Goal: Transaction & Acquisition: Purchase product/service

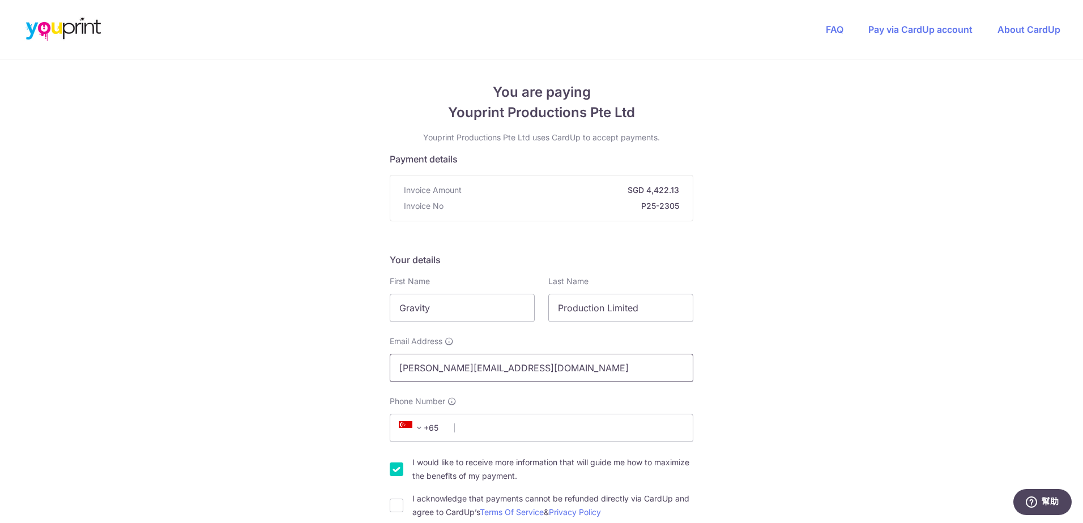
scroll to position [57, 0]
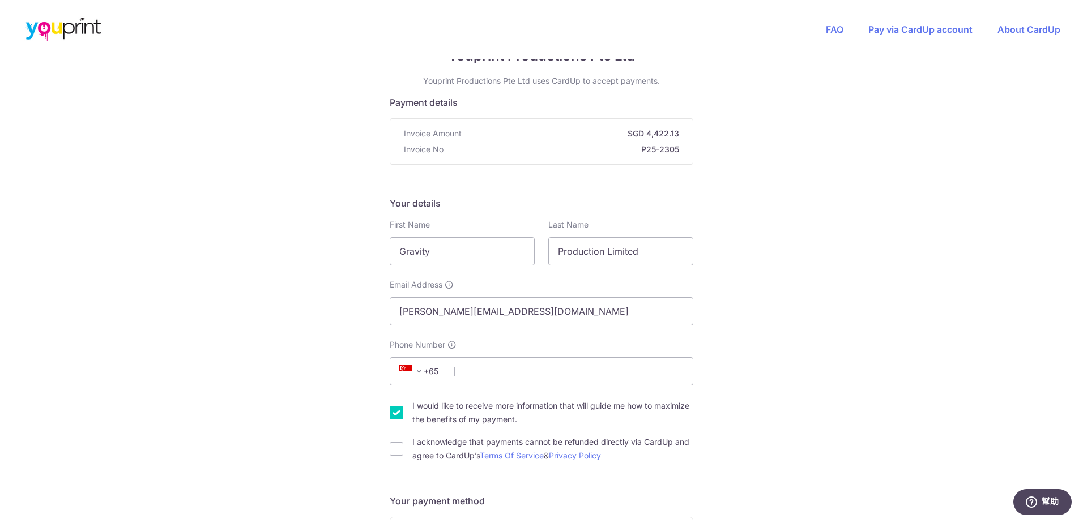
click at [423, 370] on span "+65" at bounding box center [412, 372] width 27 height 14
type input "hong"
select select "95"
click at [483, 371] on input "Phone Number" at bounding box center [542, 371] width 304 height 28
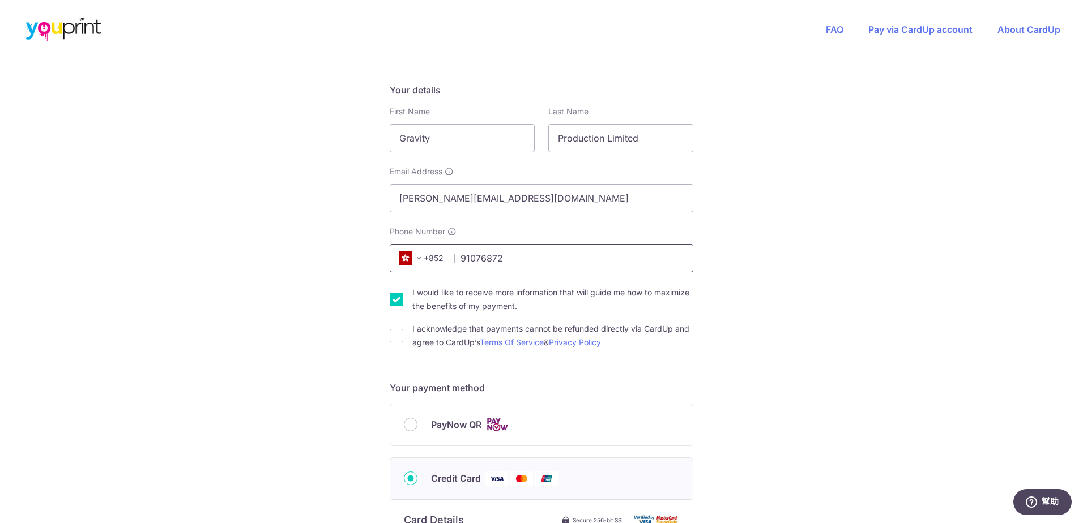
scroll to position [227, 0]
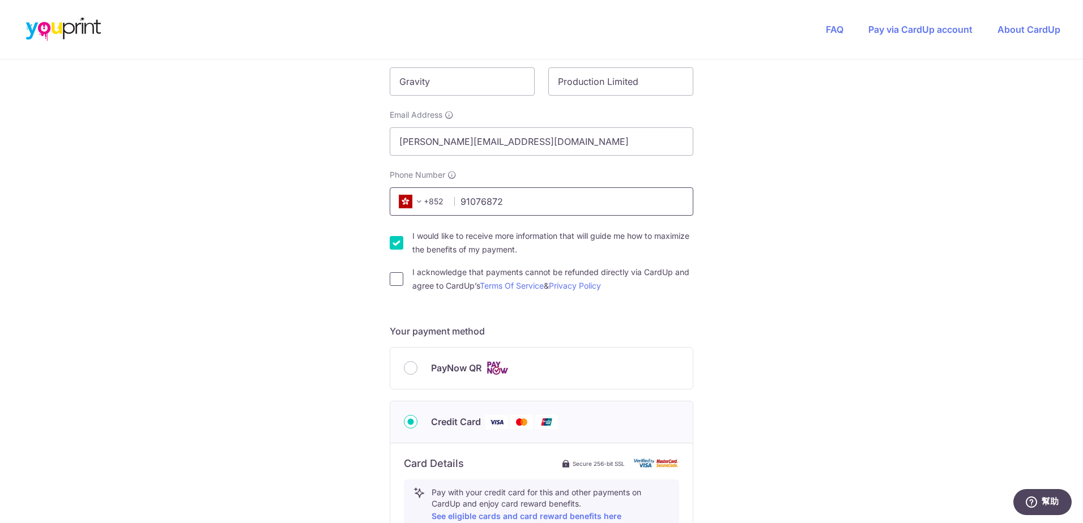
type input "91076872"
click at [393, 280] on input "I acknowledge that payments cannot be refunded directly via CardUp and agree to…" at bounding box center [397, 279] width 14 height 14
checkbox input "true"
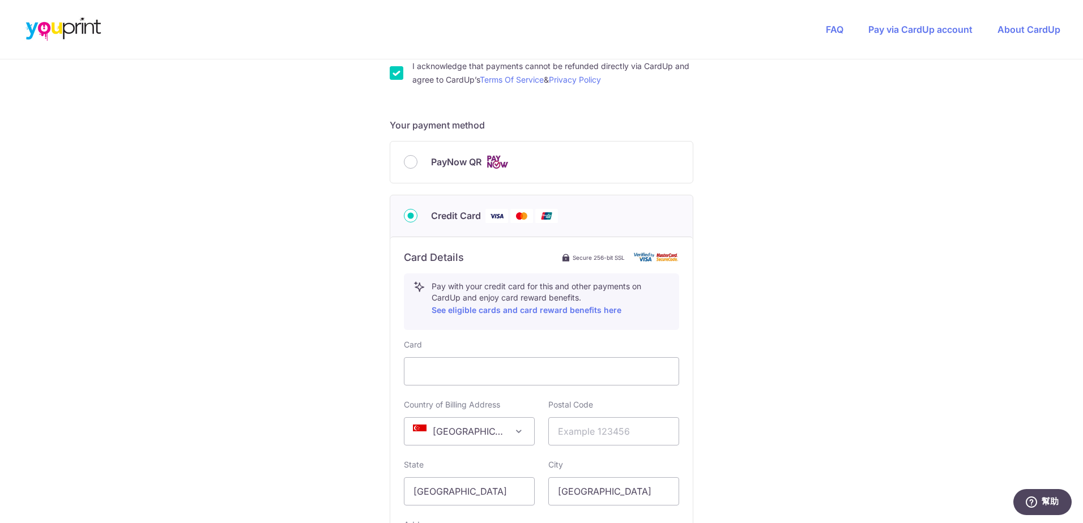
scroll to position [453, 0]
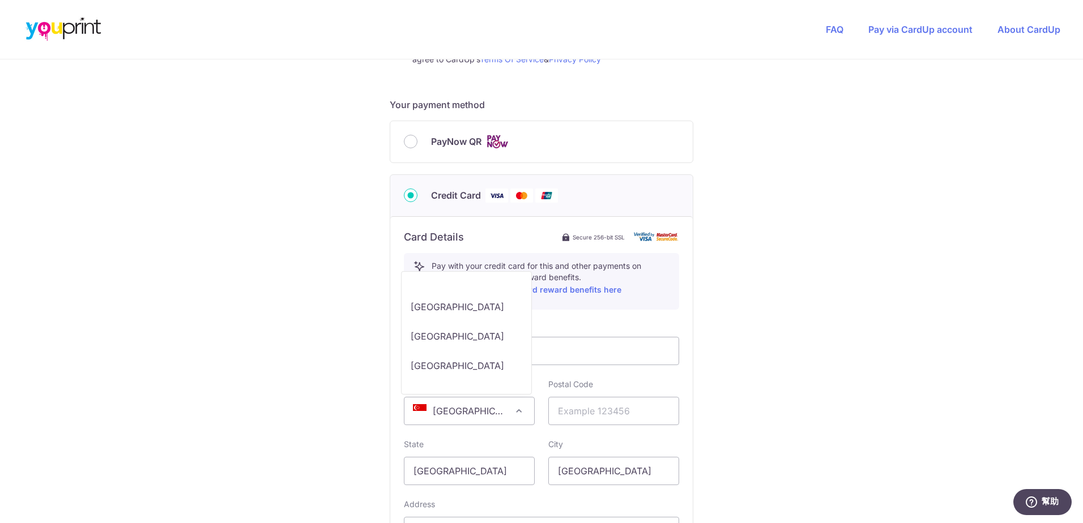
click at [477, 412] on span "[GEOGRAPHIC_DATA]" at bounding box center [469, 411] width 130 height 27
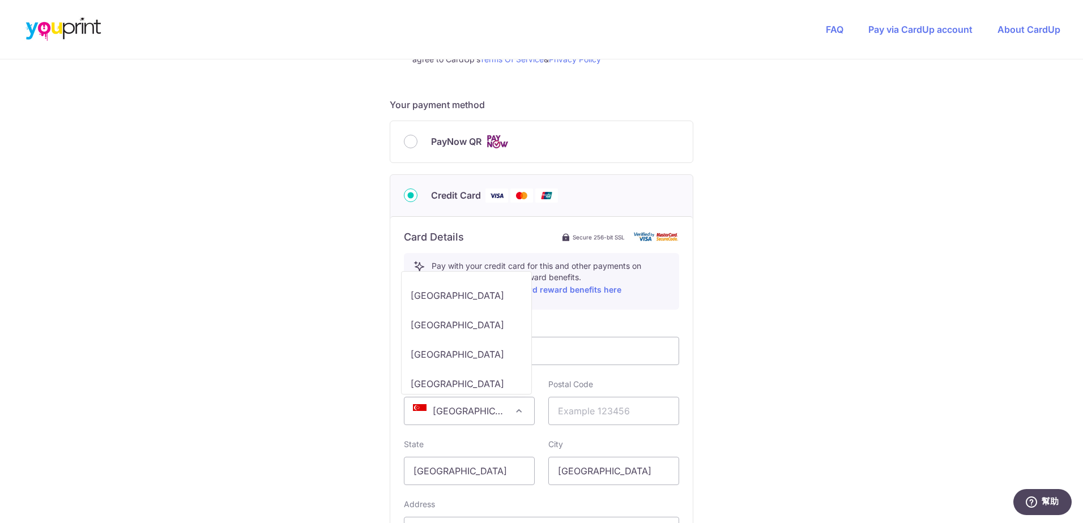
select select "HK"
click at [580, 413] on input "text" at bounding box center [613, 411] width 131 height 28
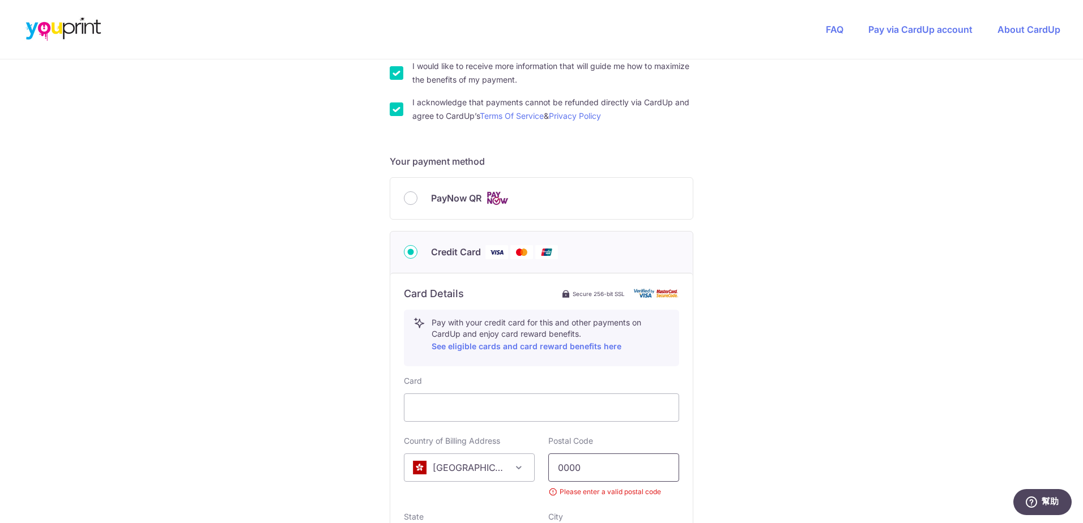
type input "0000"
click at [822, 352] on div "You are paying Youprint Productions Pte Ltd Youprint Productions Pte Ltd uses C…" at bounding box center [541, 223] width 1083 height 1121
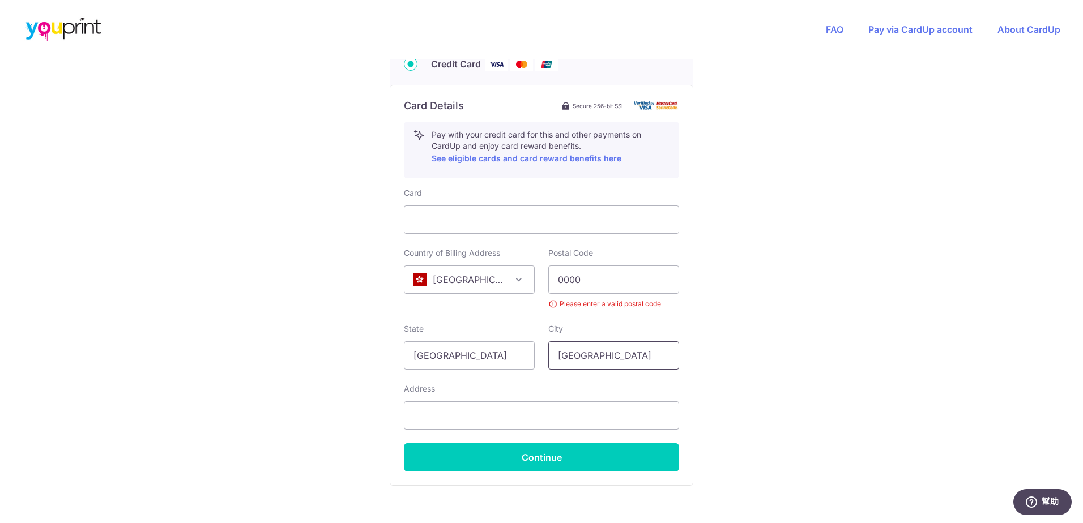
scroll to position [623, 0]
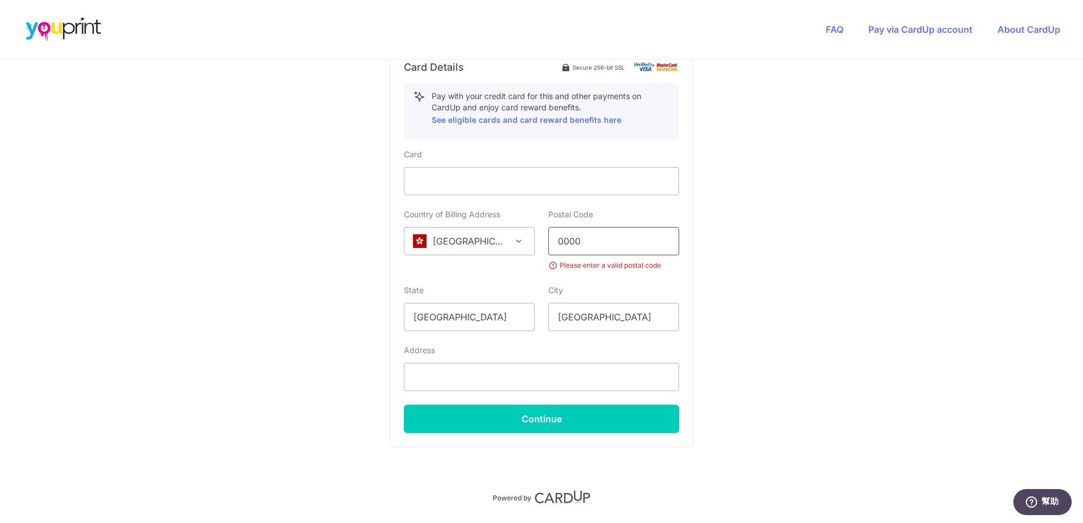
drag, startPoint x: 586, startPoint y: 249, endPoint x: 514, endPoint y: 246, distance: 72.0
click at [514, 246] on div "Country of Billing Address [GEOGRAPHIC_DATA] [GEOGRAPHIC_DATA] [GEOGRAPHIC_DATA…" at bounding box center [541, 240] width 289 height 62
click at [451, 319] on input "[GEOGRAPHIC_DATA]" at bounding box center [469, 317] width 131 height 28
drag, startPoint x: 464, startPoint y: 319, endPoint x: 358, endPoint y: 309, distance: 105.8
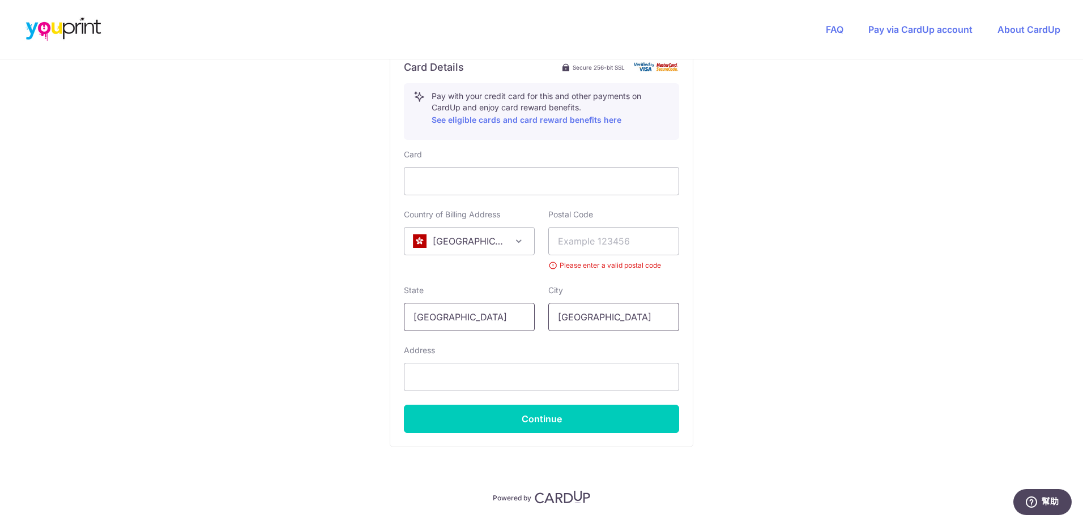
type input "[GEOGRAPHIC_DATA]"
drag, startPoint x: 599, startPoint y: 319, endPoint x: 435, endPoint y: 288, distance: 166.7
click at [435, 288] on div "State [GEOGRAPHIC_DATA] City [GEOGRAPHIC_DATA]" at bounding box center [541, 308] width 289 height 46
type input "H"
type input "[PERSON_NAME]"
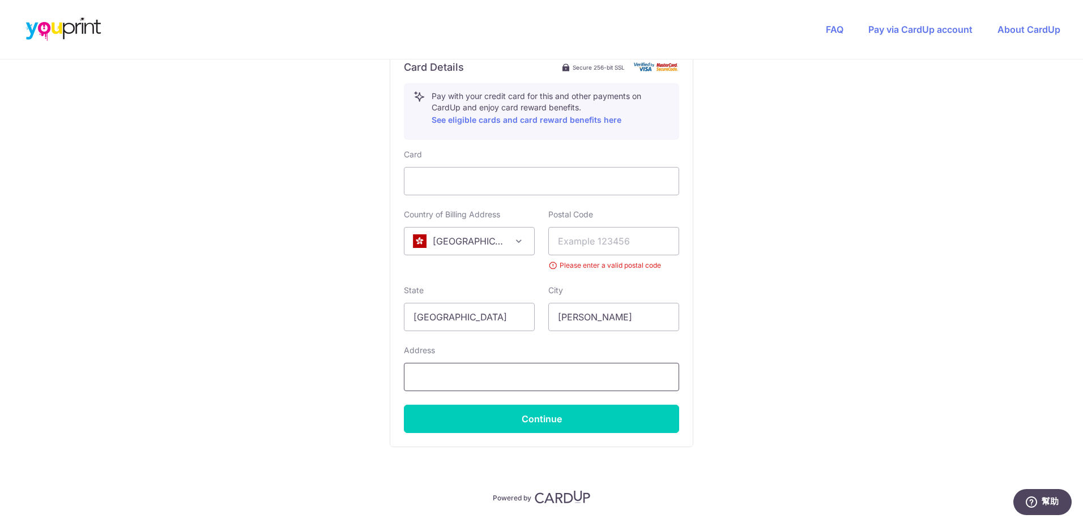
click at [427, 371] on input "text" at bounding box center [541, 377] width 275 height 28
type input "Flat A, [STREET_ADDRESS]"
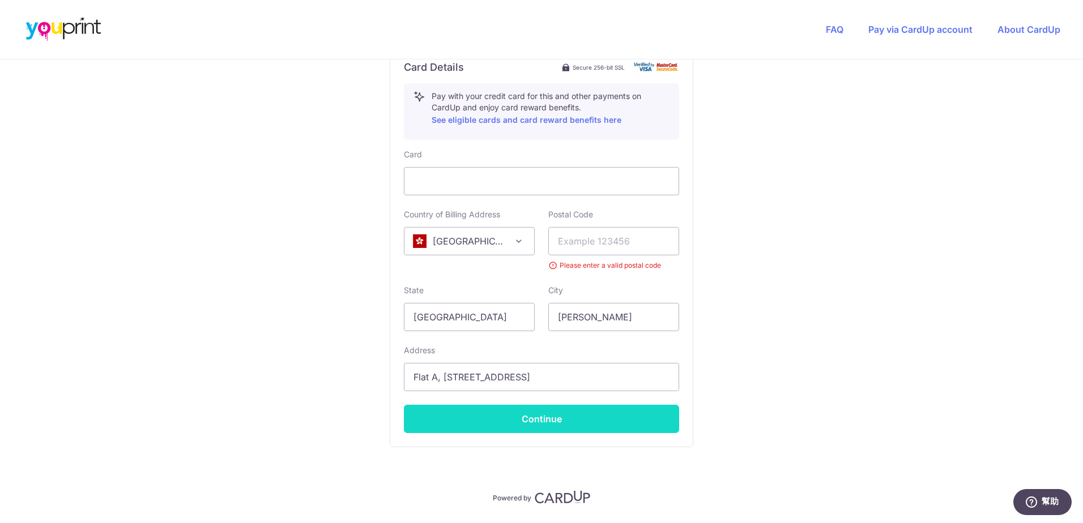
click at [495, 424] on button "Continue" at bounding box center [541, 419] width 275 height 28
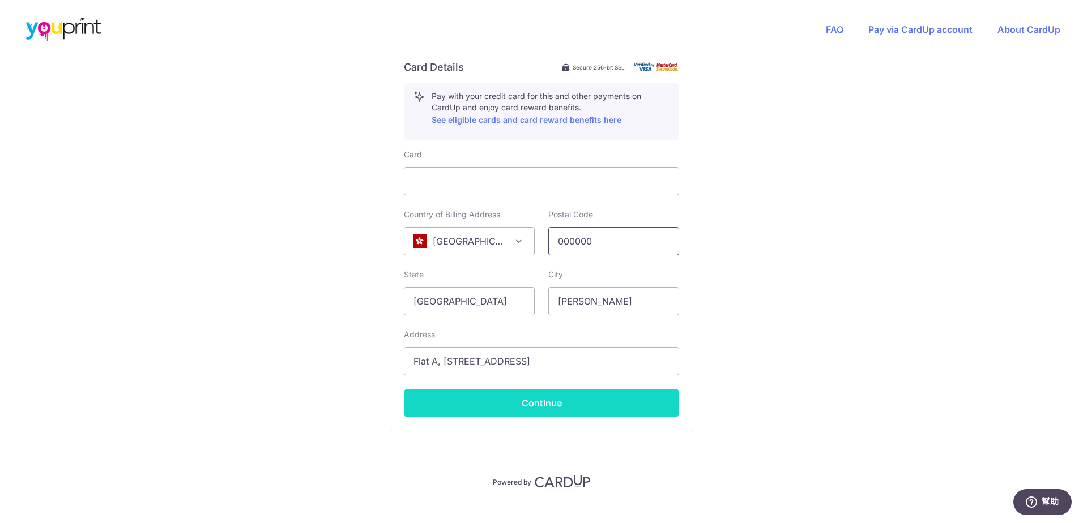
type input "000000"
click at [542, 400] on button "Continue" at bounding box center [541, 403] width 275 height 28
type input "**** 4266"
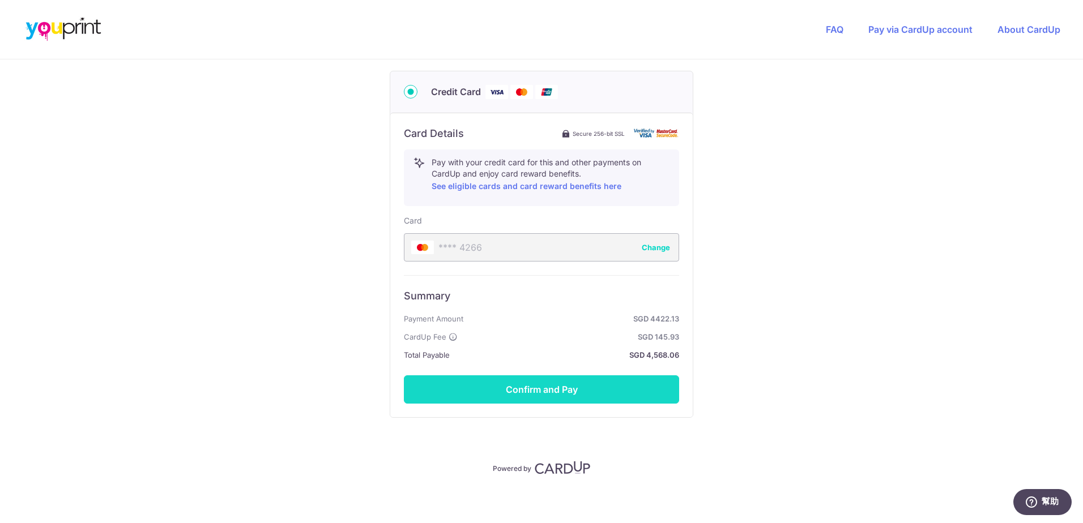
scroll to position [561, 0]
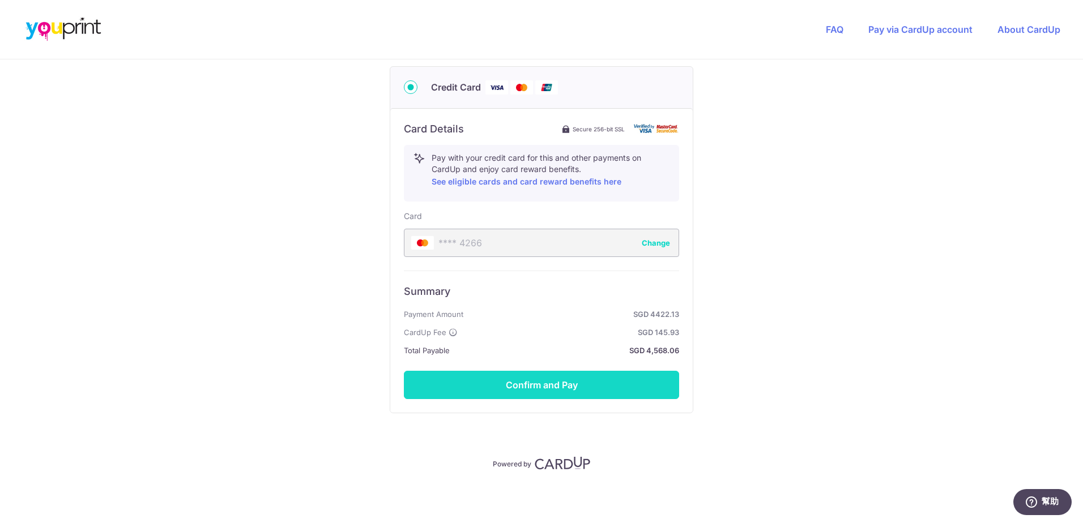
click at [538, 385] on button "Confirm and Pay" at bounding box center [541, 385] width 275 height 28
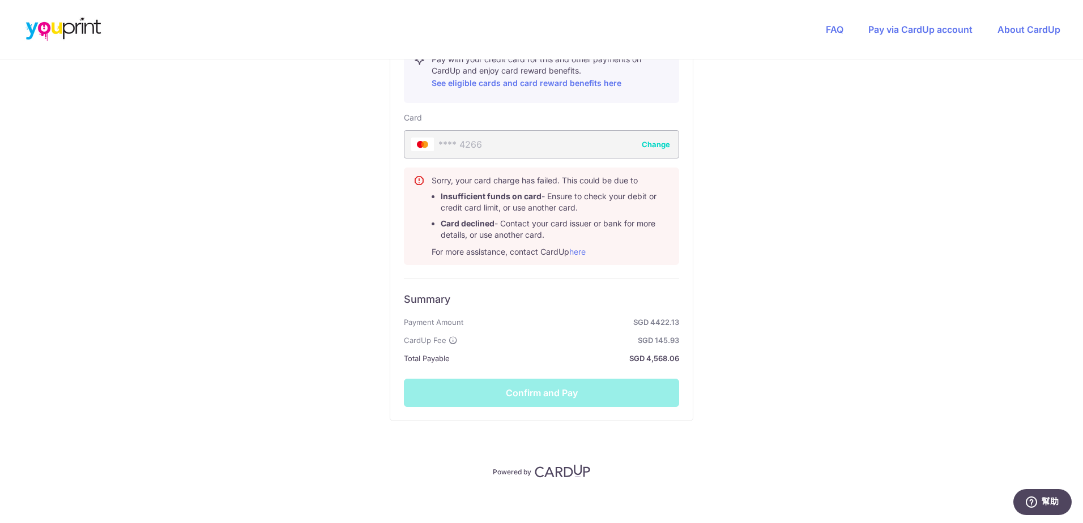
scroll to position [668, 0]
